Goal: Book appointment/travel/reservation

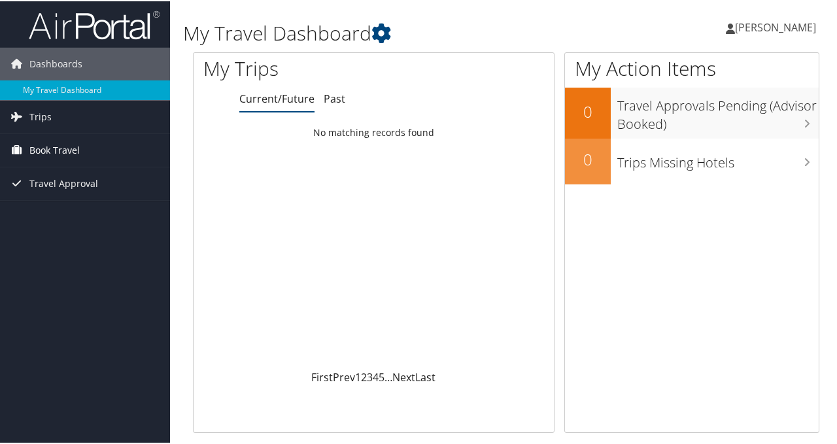
click at [62, 144] on span "Book Travel" at bounding box center [54, 149] width 50 height 33
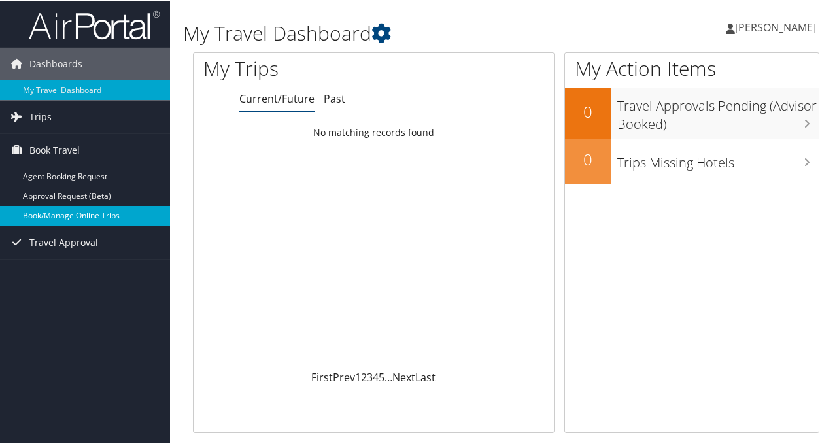
click at [67, 214] on link "Book/Manage Online Trips" at bounding box center [85, 215] width 170 height 20
